Goal: Task Accomplishment & Management: Manage account settings

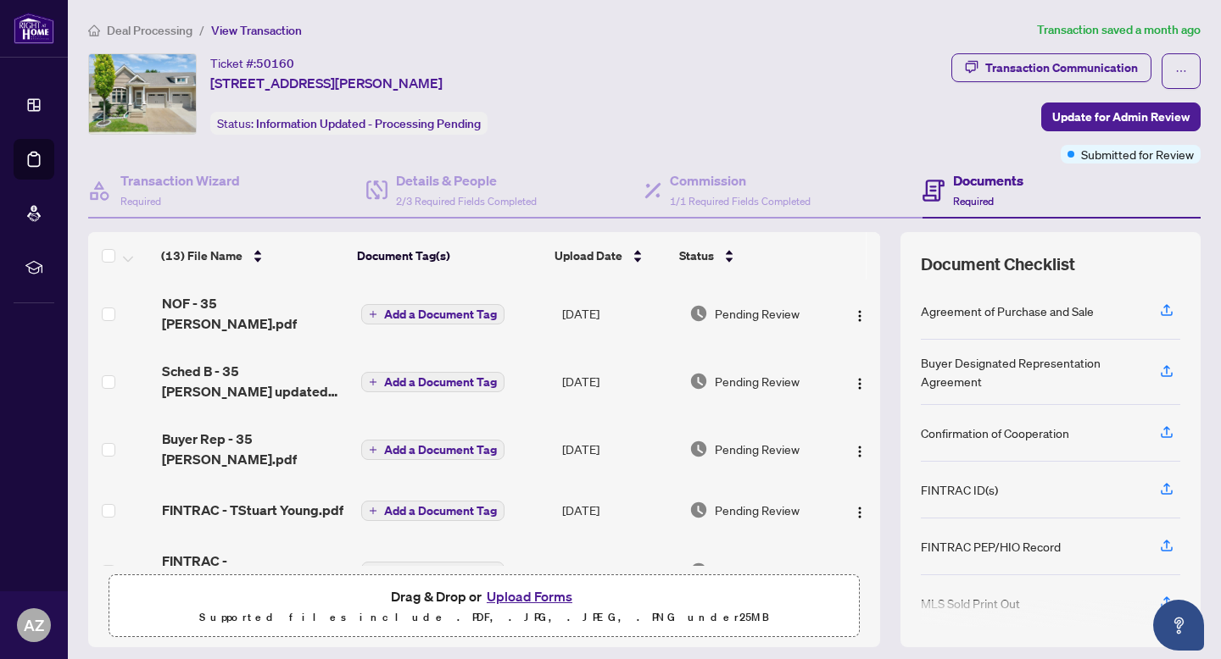
click at [182, 26] on span "Deal Processing" at bounding box center [150, 30] width 86 height 15
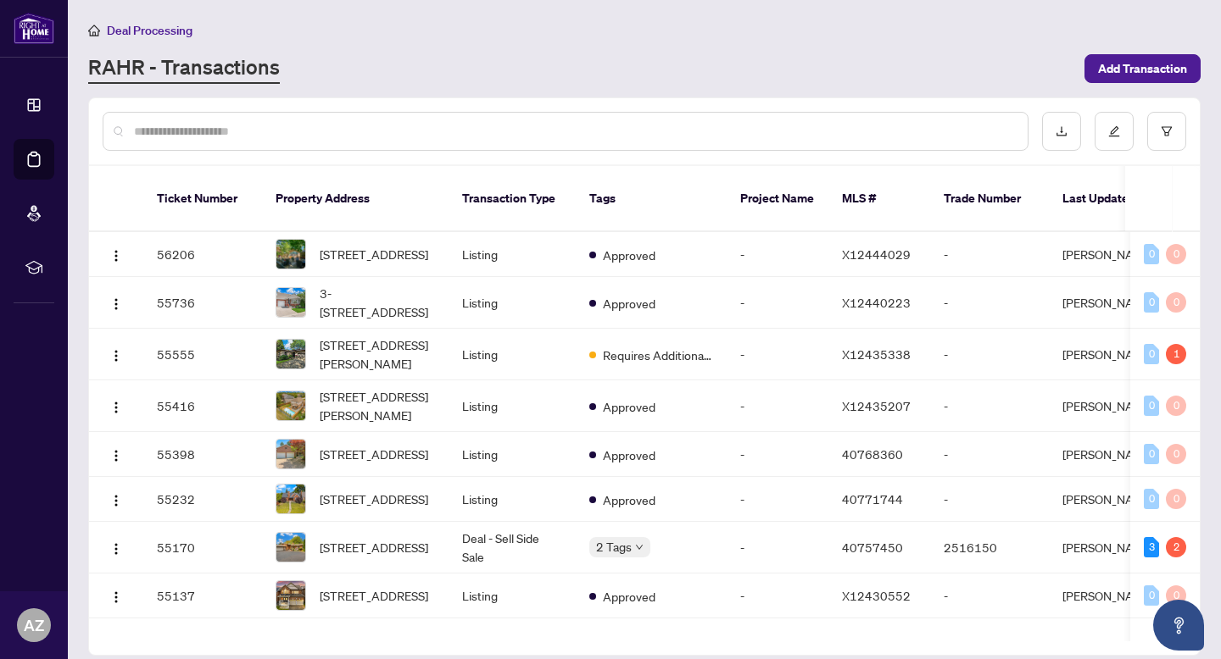
click at [303, 136] on input "text" at bounding box center [574, 131] width 880 height 19
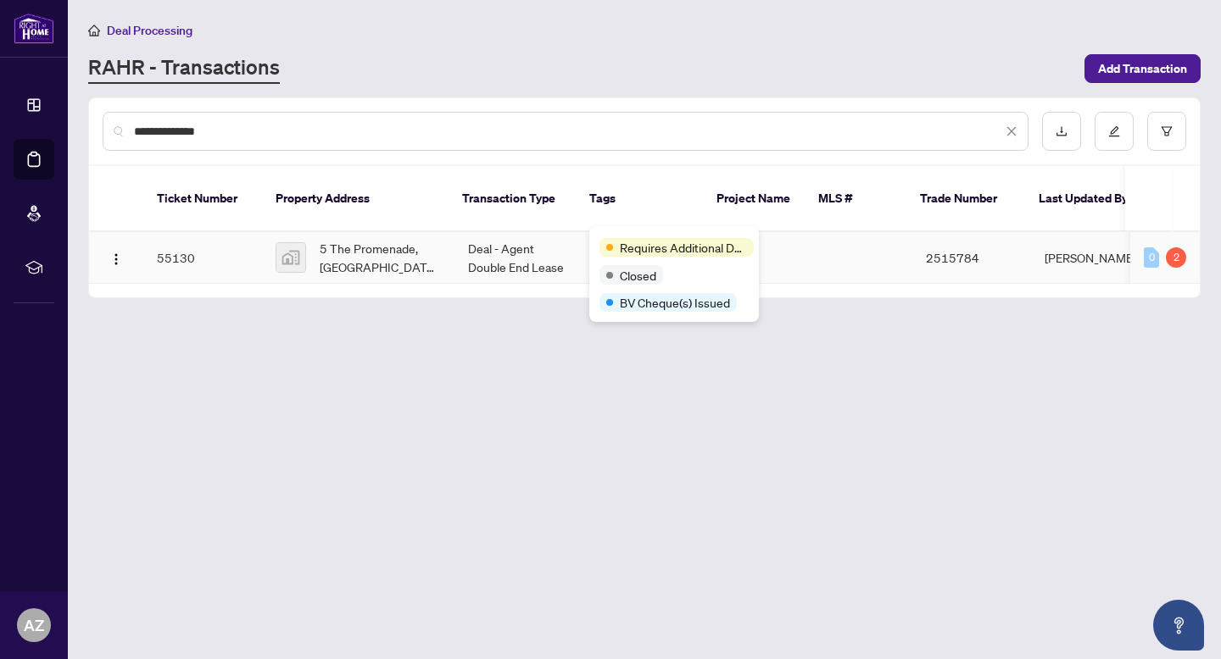
type input "**********"
click at [498, 239] on td "Deal - Agent Double End Lease" at bounding box center [517, 258] width 127 height 52
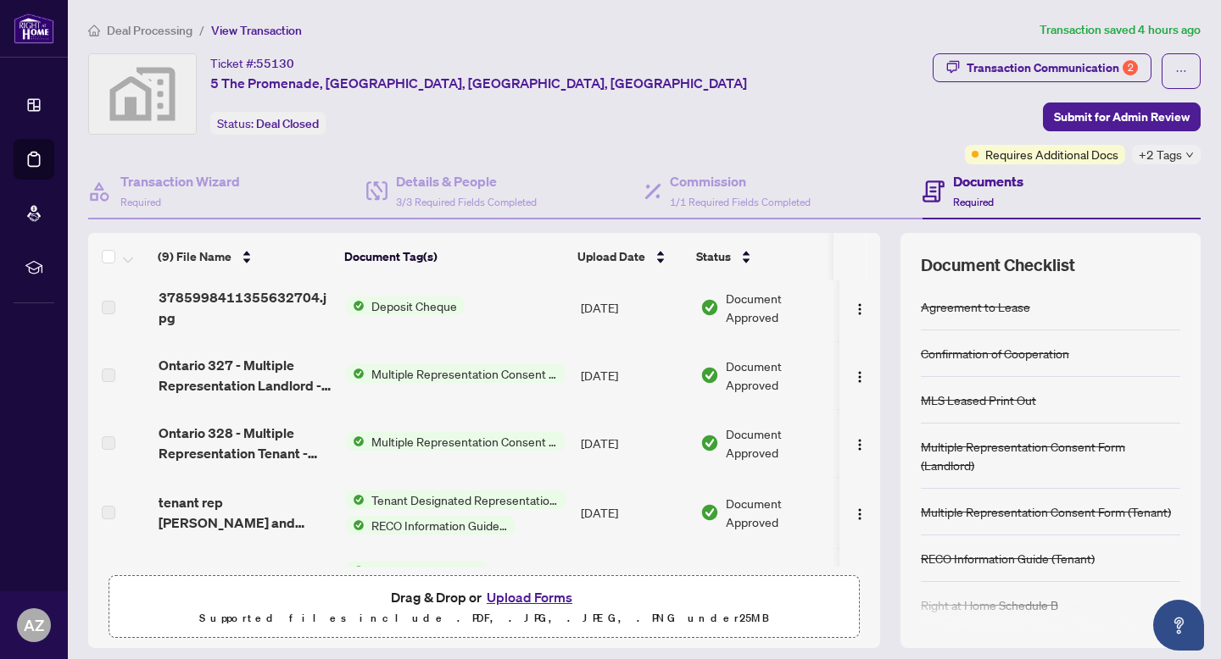
scroll to position [340, 0]
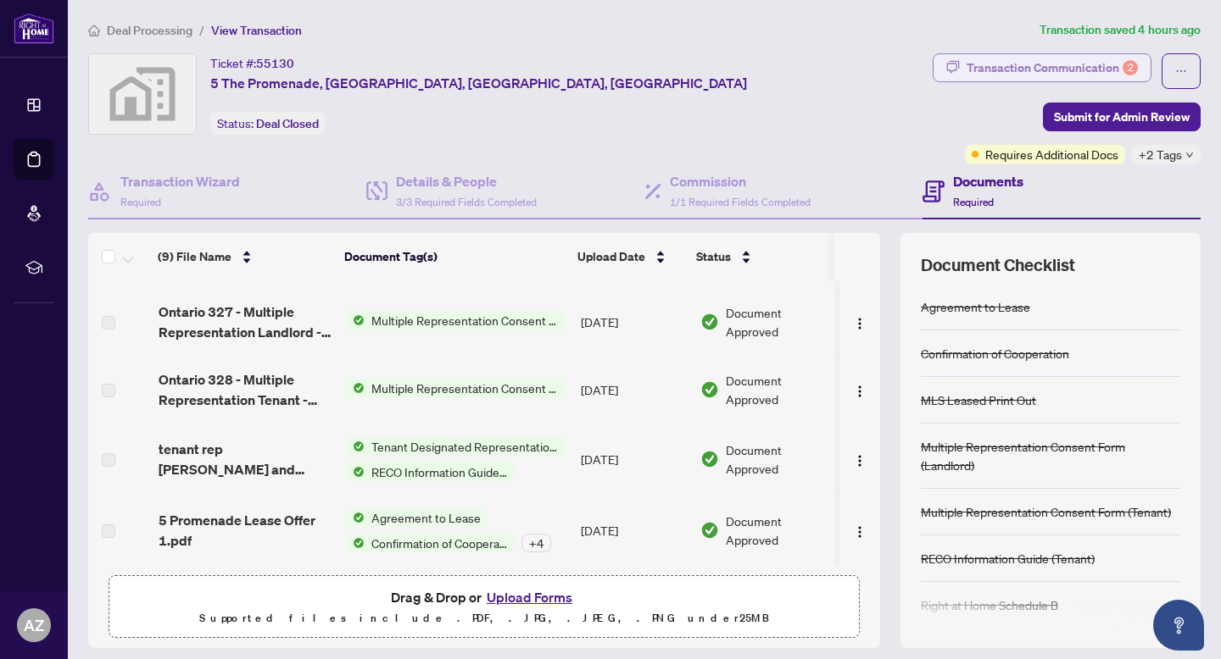
click at [1122, 75] on div "2" at bounding box center [1129, 67] width 15 height 15
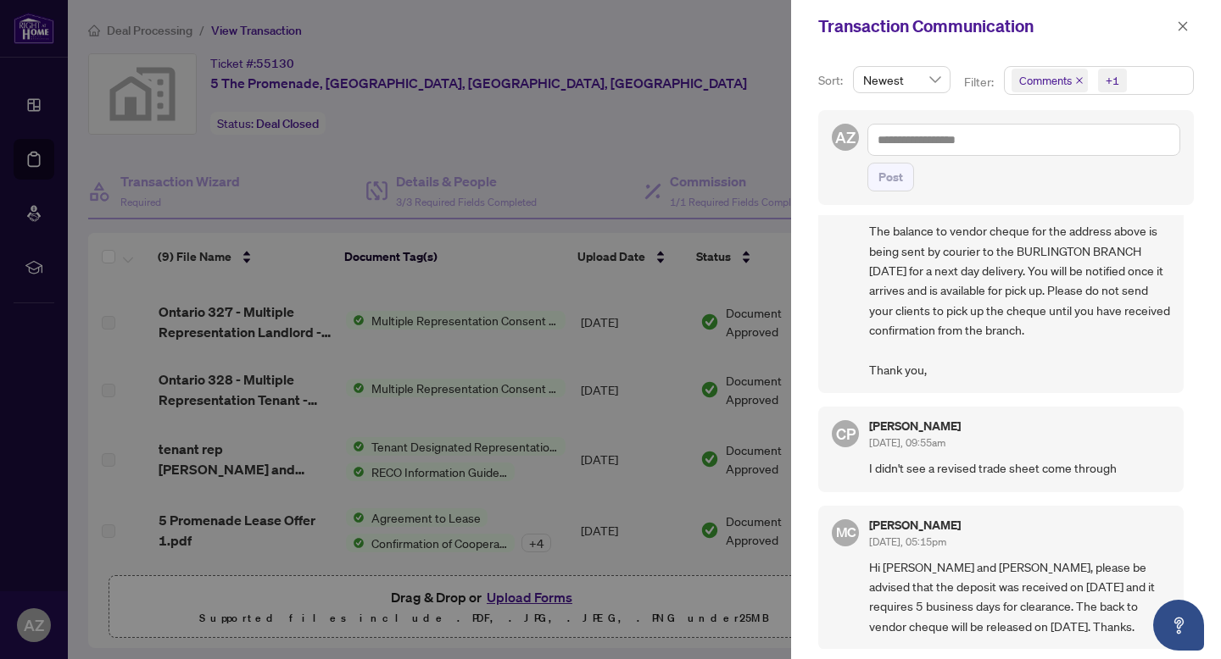
scroll to position [92, 0]
click at [1178, 63] on div "Sort: Newest Filter: Comments +1 AZ Post PO Peace Odiete [DATE], 12:02pm Hi The…" at bounding box center [1006, 356] width 430 height 607
click at [1180, 37] on span "button" at bounding box center [1182, 26] width 12 height 27
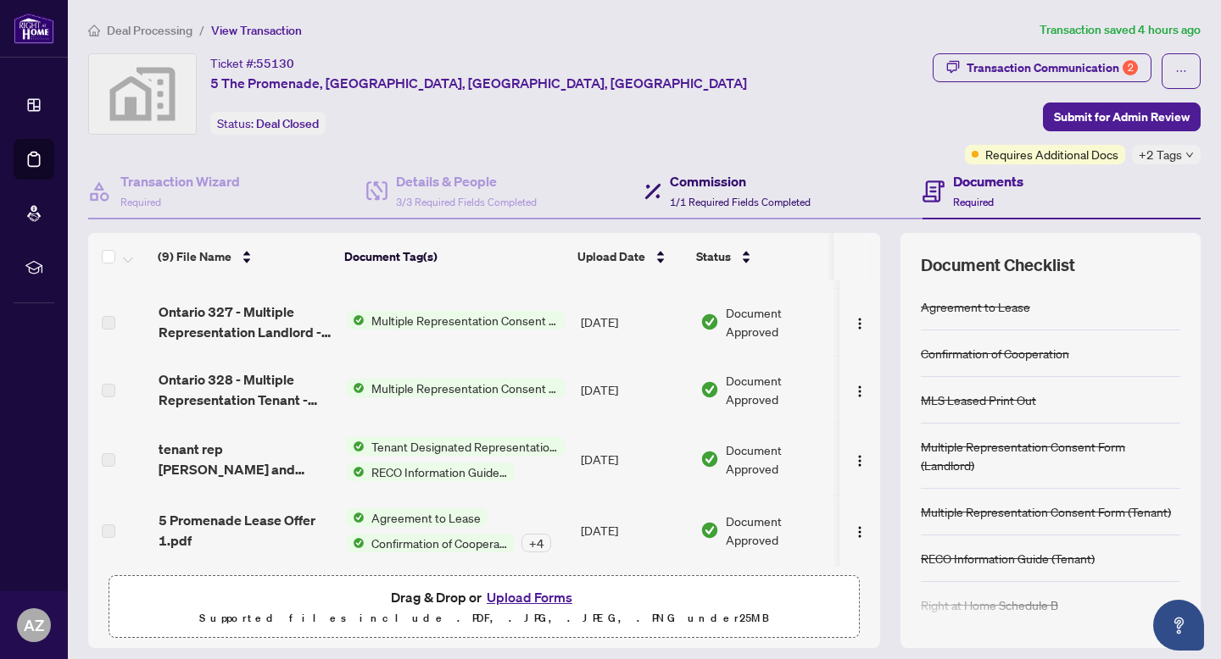
click at [742, 189] on h4 "Commission" at bounding box center [740, 181] width 141 height 20
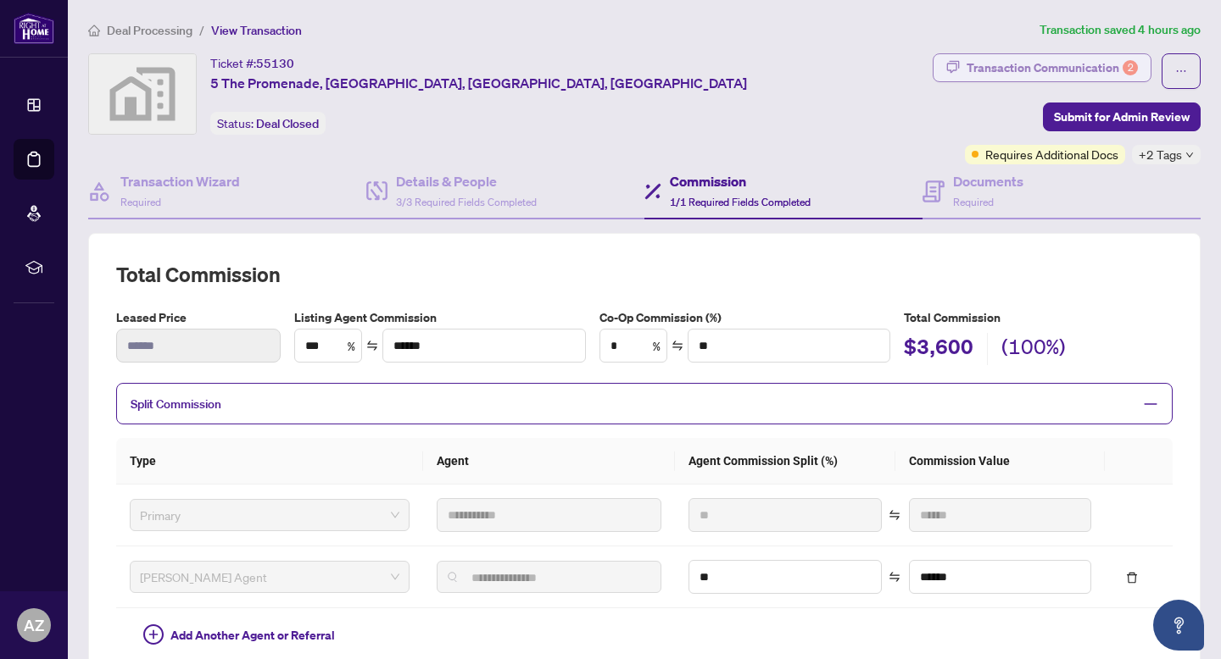
click at [1008, 70] on div "Transaction Communication 2" at bounding box center [1051, 67] width 171 height 27
type textarea "**********"
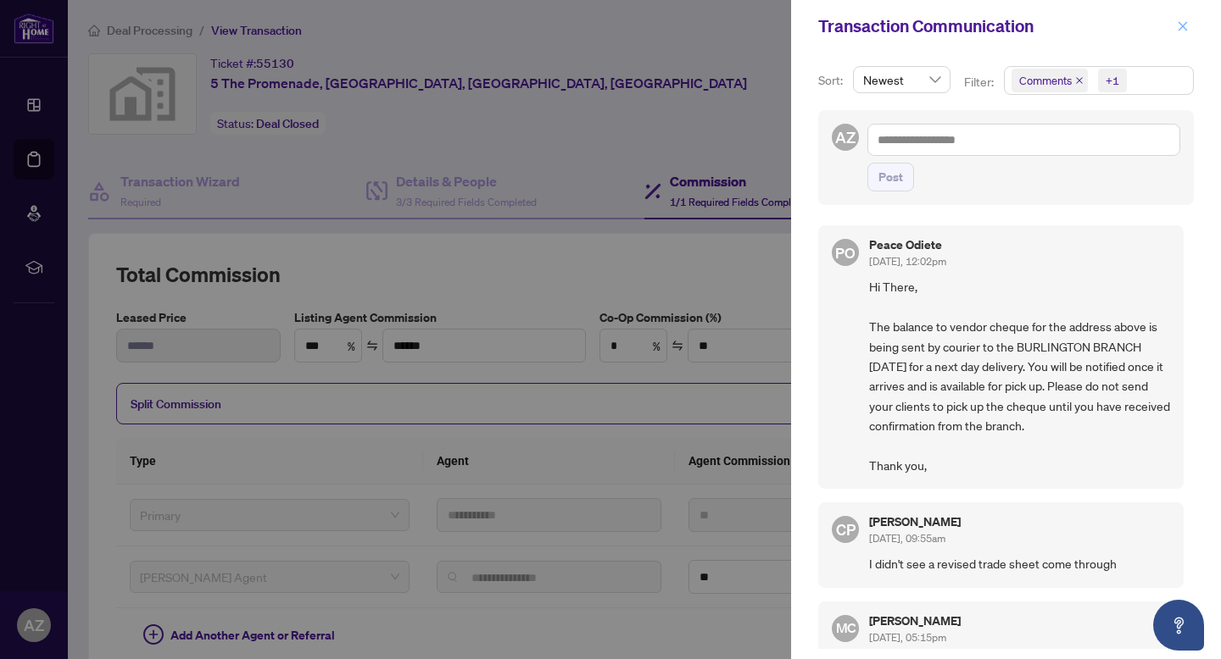
click at [1189, 31] on button "button" at bounding box center [1182, 26] width 22 height 20
